Goal: Task Accomplishment & Management: Use online tool/utility

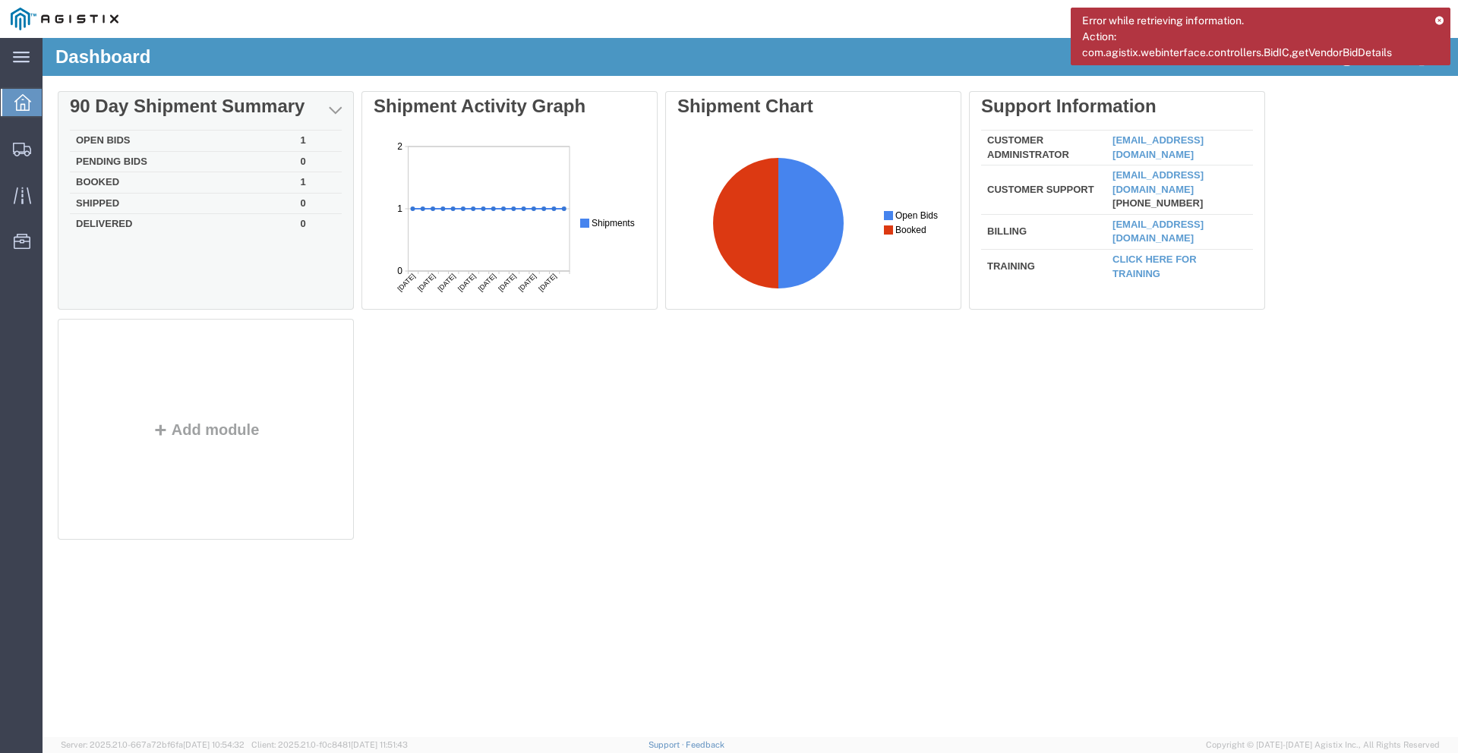
click at [121, 141] on td "Open Bids" at bounding box center [182, 141] width 225 height 21
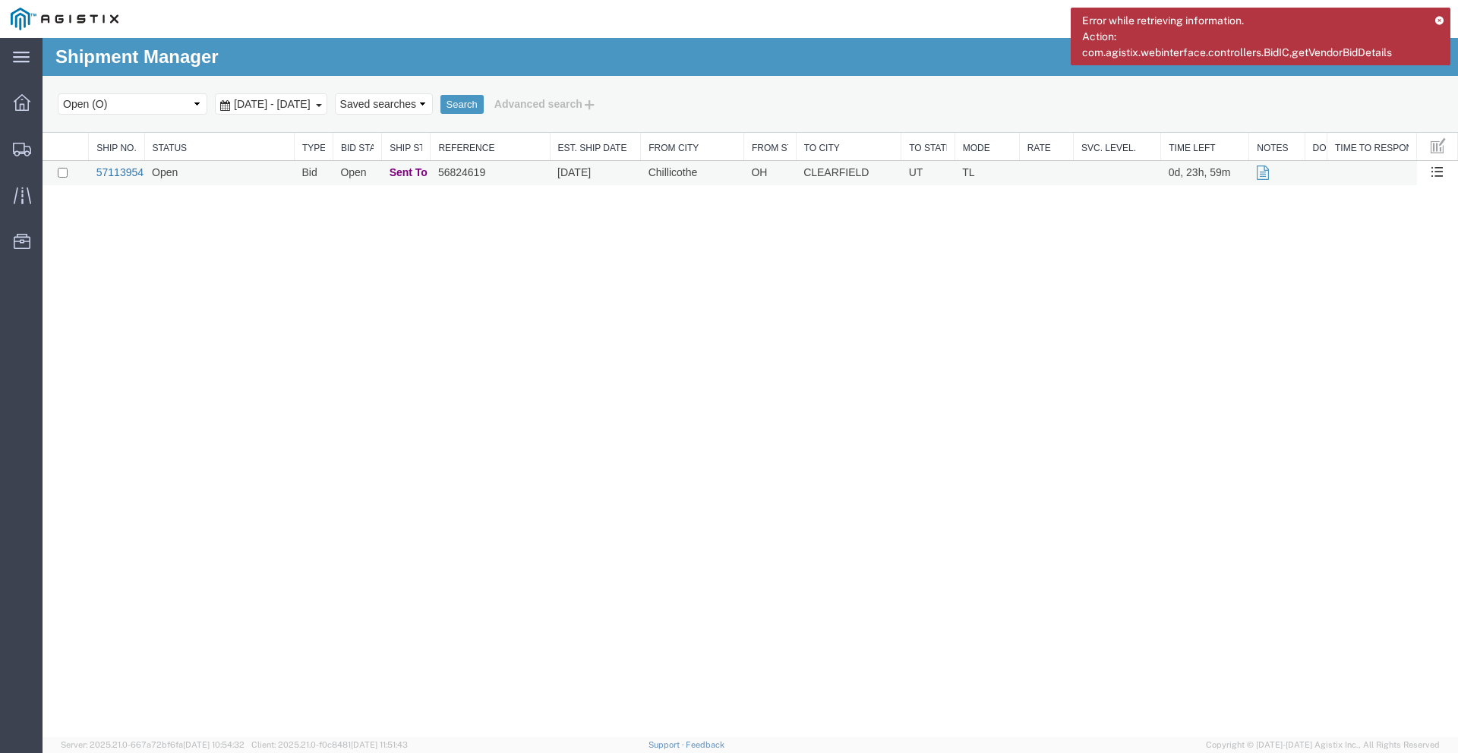
click at [121, 169] on link "57113954" at bounding box center [119, 172] width 47 height 12
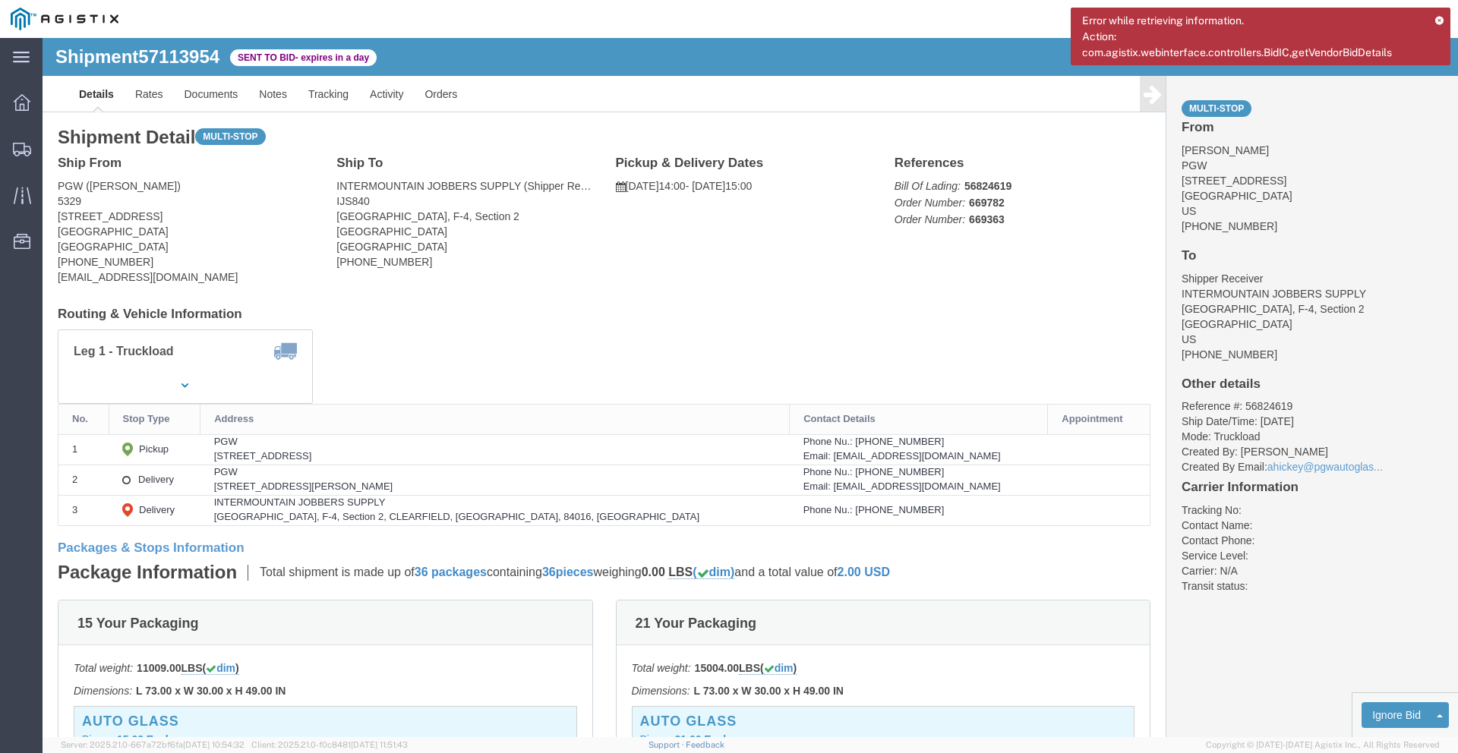
click at [1439, 20] on icon at bounding box center [1438, 20] width 11 height 8
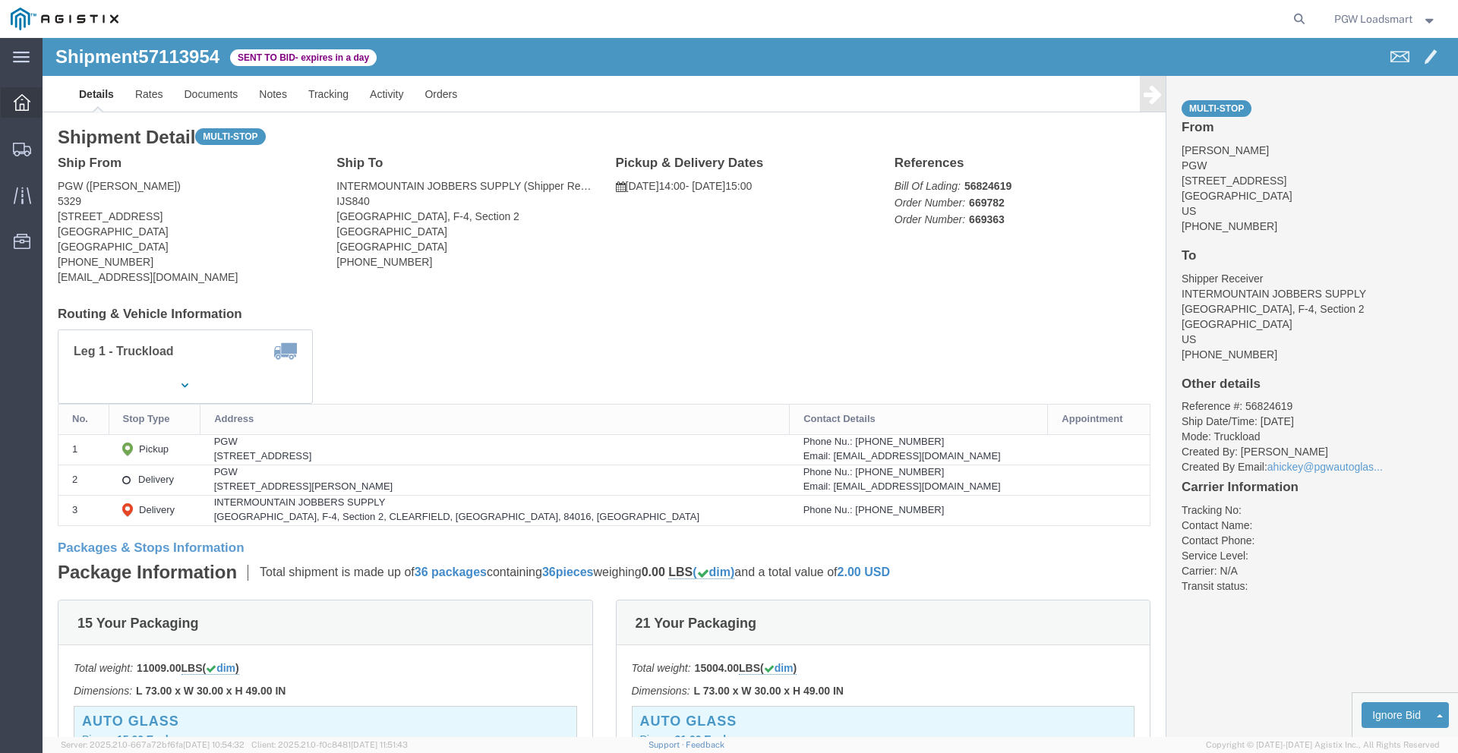
click at [22, 103] on icon at bounding box center [22, 102] width 17 height 17
